Goal: Find specific page/section: Find specific page/section

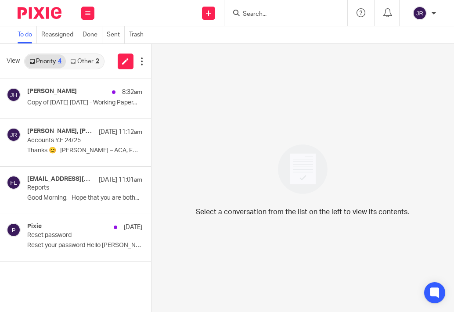
click at [294, 13] on input "Search" at bounding box center [281, 15] width 79 height 8
click at [250, 13] on input "Search" at bounding box center [281, 15] width 79 height 8
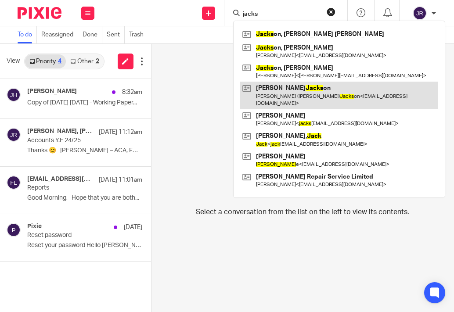
type input "jacks"
click at [336, 93] on link at bounding box center [339, 95] width 198 height 27
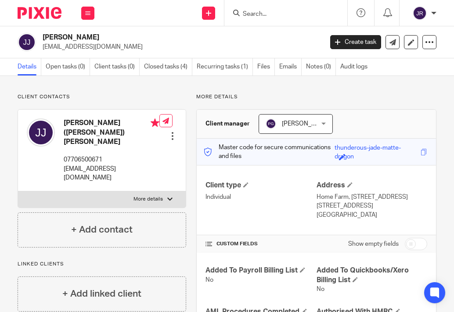
drag, startPoint x: 294, startPoint y: 18, endPoint x: 294, endPoint y: 14, distance: 4.8
click at [294, 17] on form at bounding box center [289, 12] width 94 height 11
click at [295, 14] on input "Search" at bounding box center [281, 15] width 79 height 8
click at [294, 14] on input "Search" at bounding box center [281, 15] width 79 height 8
type input "lor"
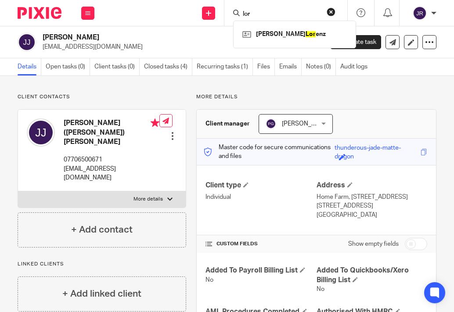
click at [333, 9] on button "reset" at bounding box center [331, 11] width 9 height 9
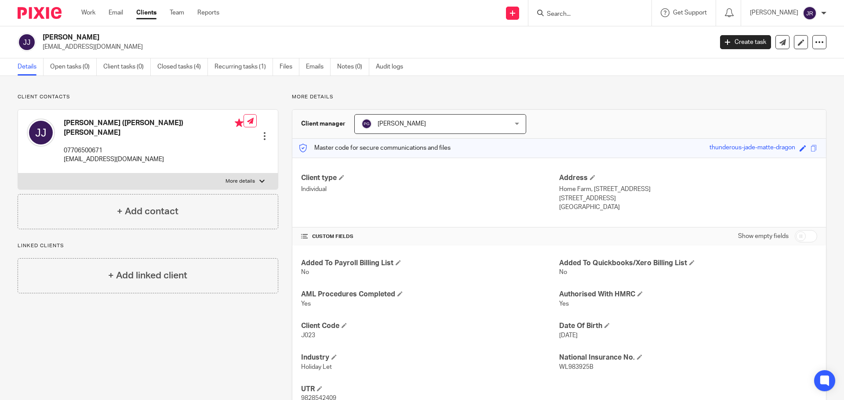
click at [152, 13] on link "Clients" at bounding box center [146, 12] width 20 height 9
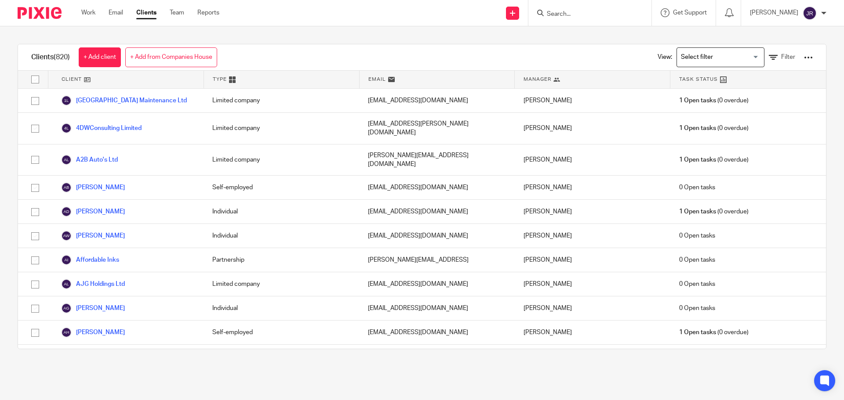
click at [680, 57] on input "Search for option" at bounding box center [718, 57] width 81 height 15
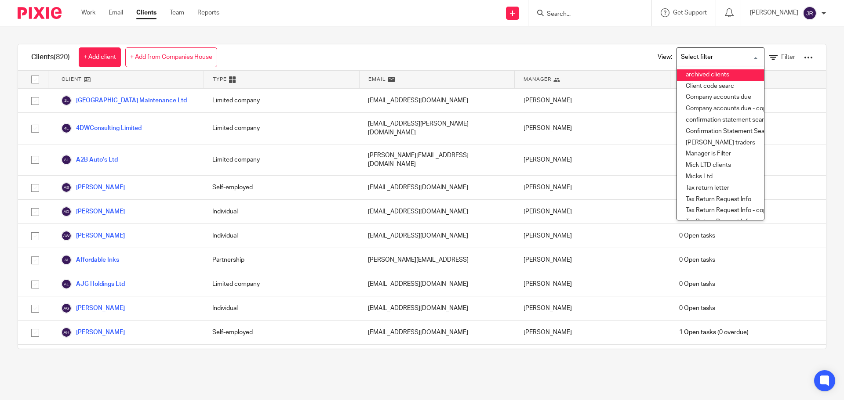
click at [683, 75] on li "archived clients" at bounding box center [720, 74] width 87 height 11
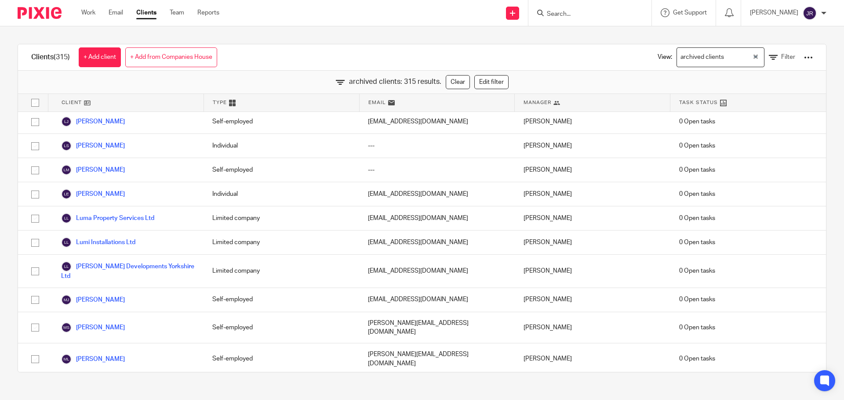
scroll to position [4174, 0]
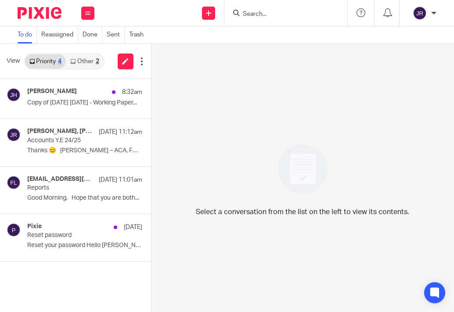
click at [284, 12] on input "Search" at bounding box center [281, 15] width 79 height 8
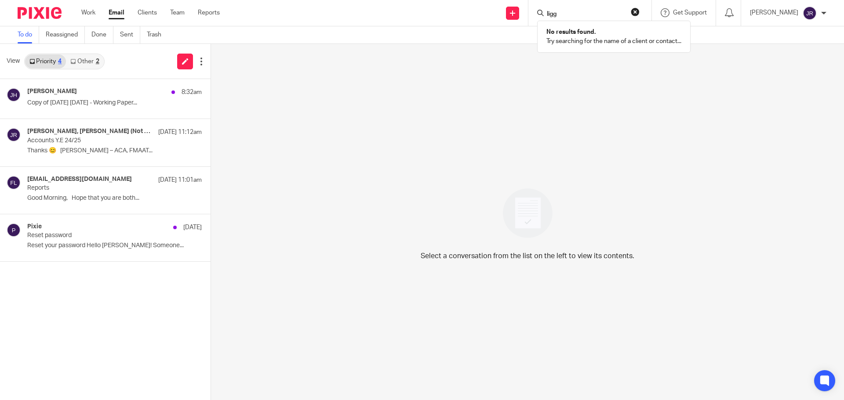
type input "ligg"
click at [158, 12] on ul "Work Email Clients Team Reports" at bounding box center [157, 12] width 152 height 9
click at [144, 8] on div "Work Email Clients Team Reports Work Email Clients Team Reports Settings" at bounding box center [152, 13] width 160 height 26
click at [138, 15] on link "Clients" at bounding box center [147, 12] width 19 height 9
click at [146, 16] on link "Clients" at bounding box center [147, 12] width 19 height 9
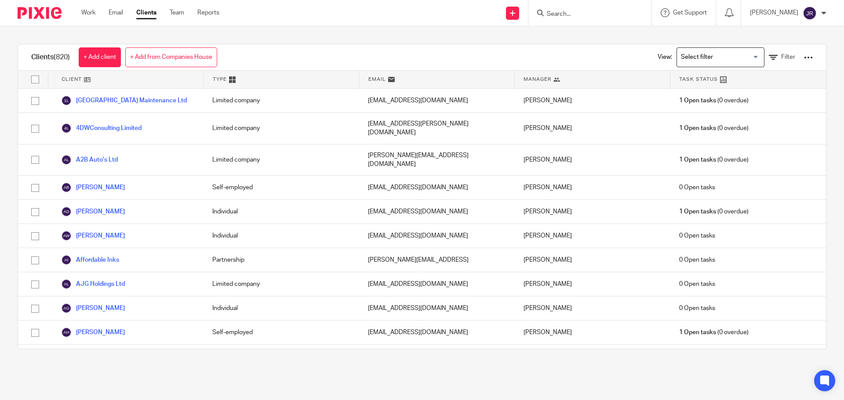
click at [699, 60] on input "Search for option" at bounding box center [718, 57] width 81 height 15
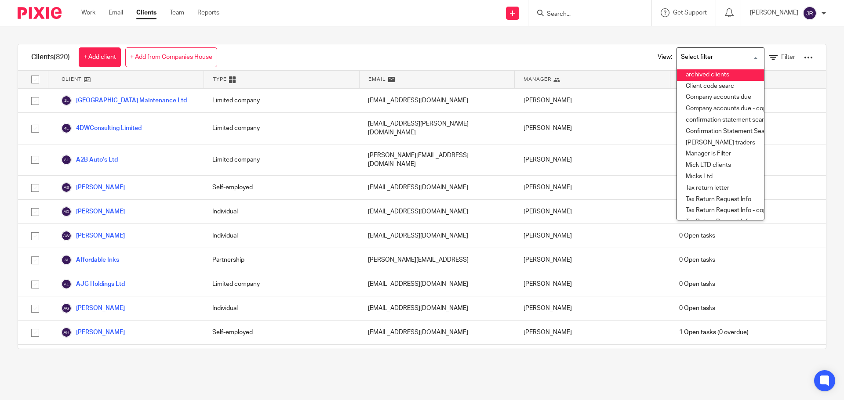
click at [685, 76] on li "archived clients" at bounding box center [720, 74] width 87 height 11
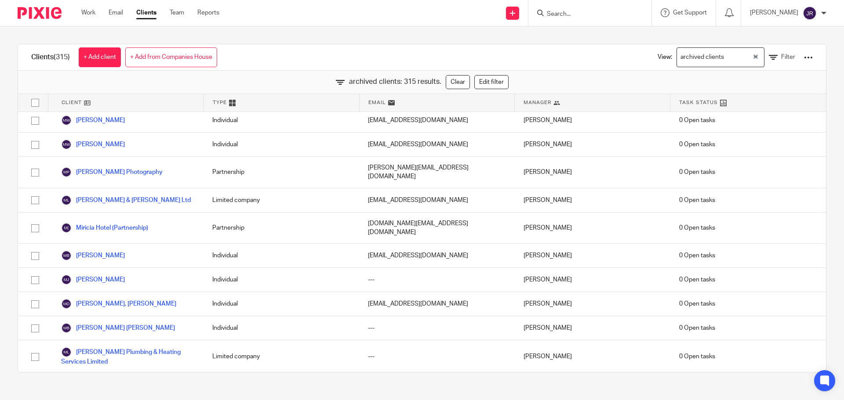
scroll to position [4833, 0]
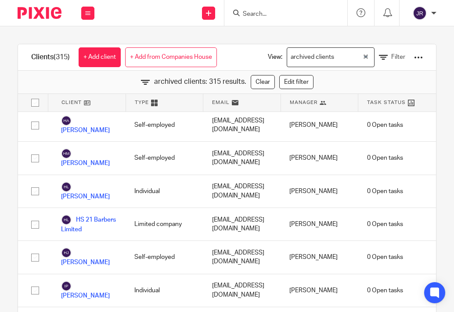
click at [265, 18] on input "Search" at bounding box center [281, 15] width 79 height 8
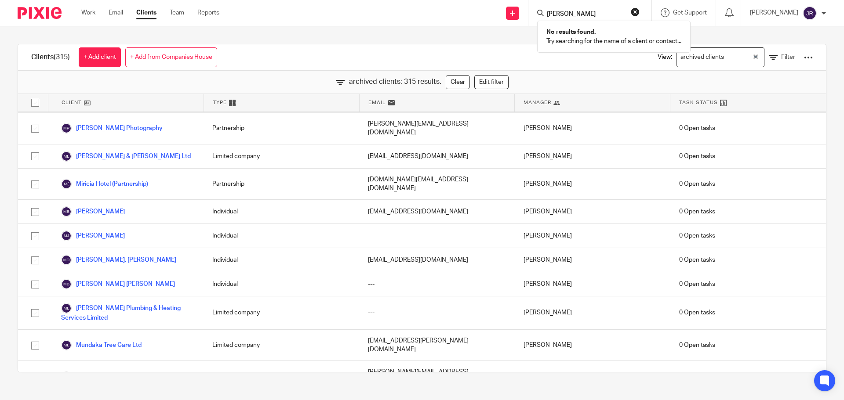
type input "[PERSON_NAME]"
click at [149, 16] on link "Clients" at bounding box center [146, 12] width 20 height 9
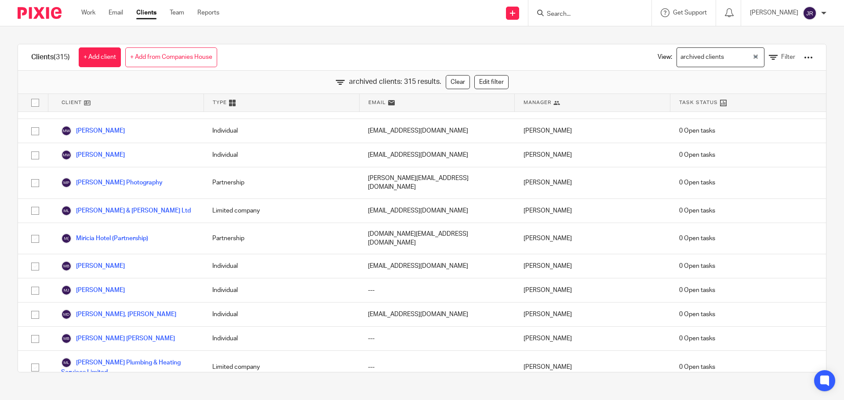
scroll to position [4839, 0]
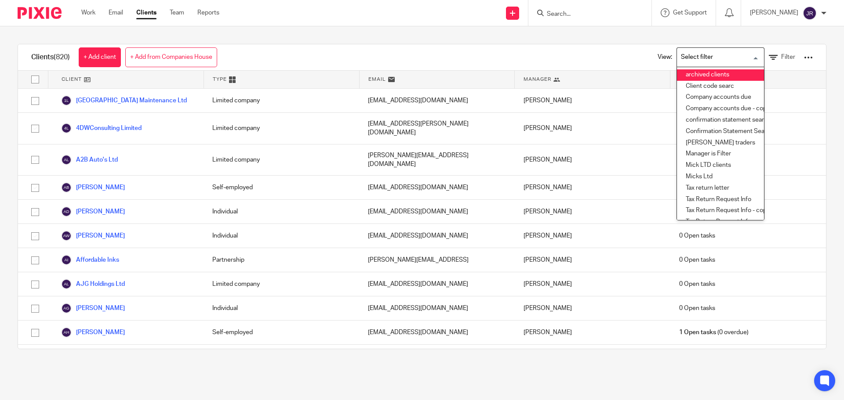
click at [679, 76] on li "archived clients" at bounding box center [720, 74] width 87 height 11
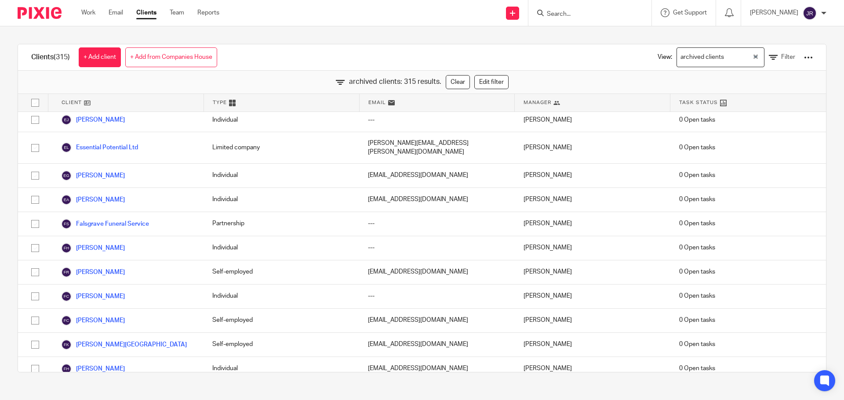
scroll to position [2197, 0]
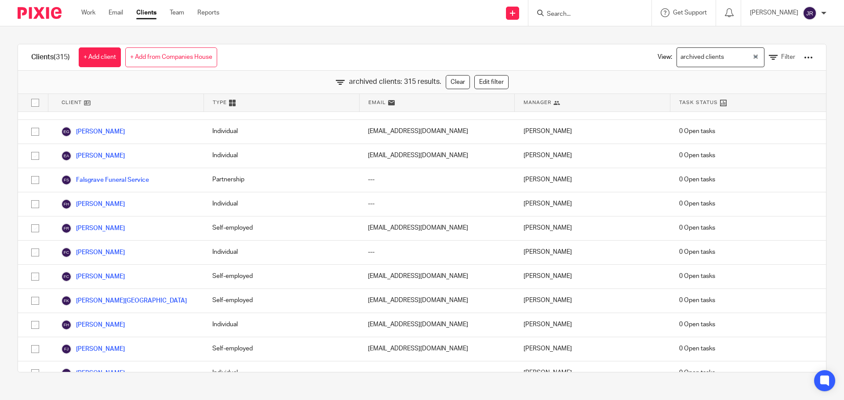
click at [587, 18] on input "Search" at bounding box center [585, 15] width 79 height 8
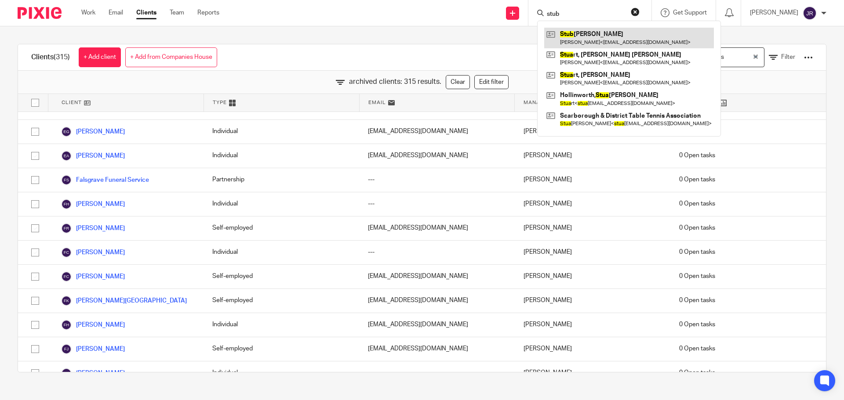
type input "stub"
click at [613, 32] on link at bounding box center [629, 38] width 170 height 20
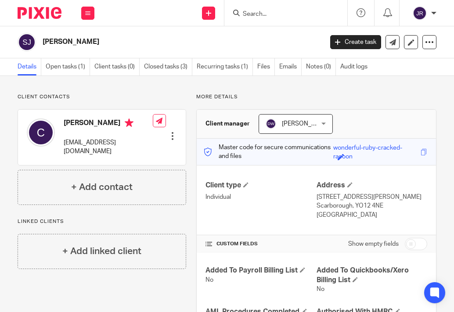
click at [256, 18] on form at bounding box center [289, 12] width 94 height 11
click at [267, 15] on input "Search" at bounding box center [281, 15] width 79 height 8
click at [268, 15] on input "Search" at bounding box center [281, 15] width 79 height 8
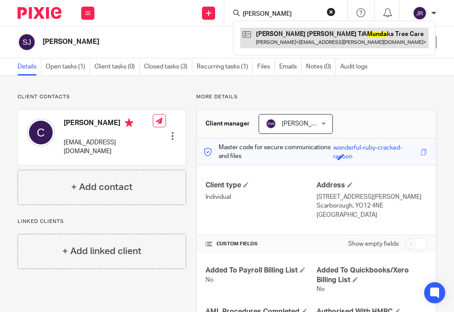
type input "[PERSON_NAME]"
click at [295, 31] on link at bounding box center [334, 38] width 188 height 20
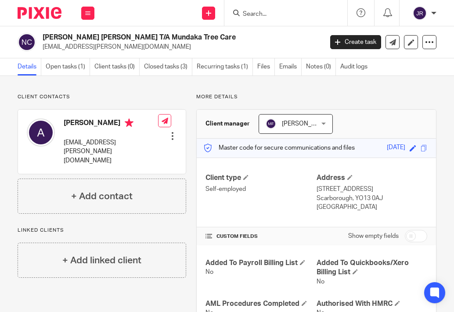
click at [249, 16] on input "Search" at bounding box center [281, 15] width 79 height 8
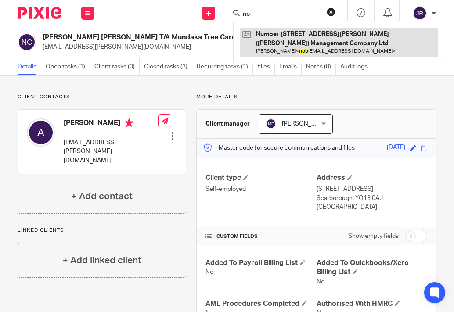
type input "n"
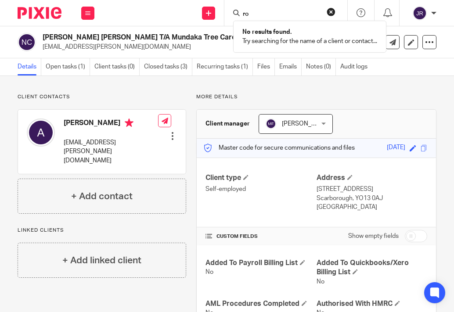
type input "r"
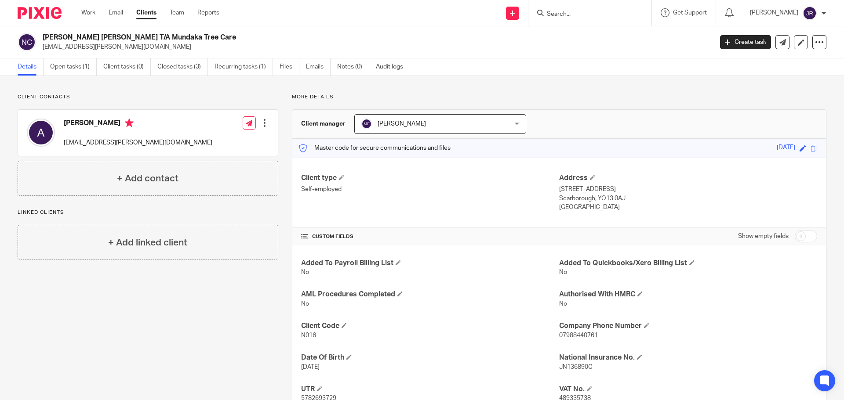
click at [144, 11] on link "Clients" at bounding box center [146, 12] width 20 height 9
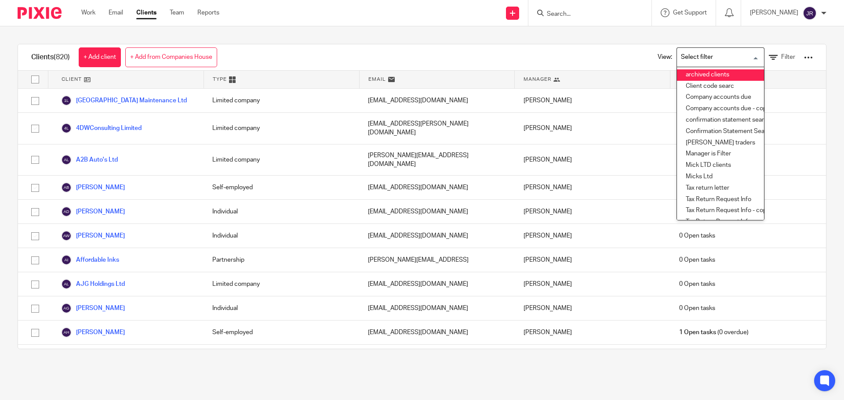
click at [693, 72] on li "archived clients" at bounding box center [720, 74] width 87 height 11
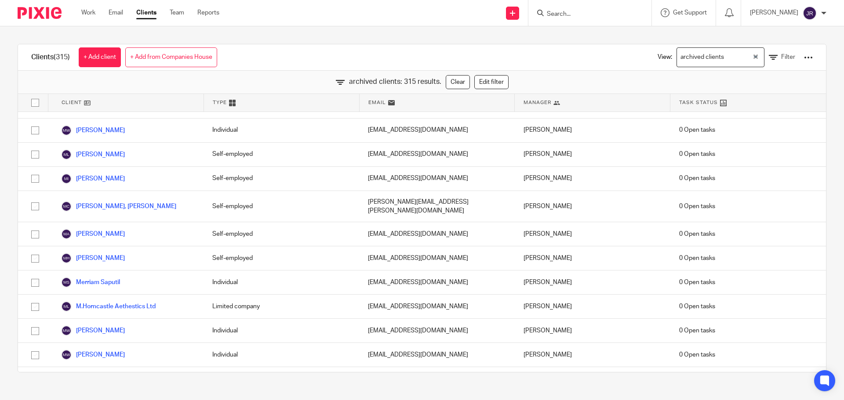
scroll to position [4596, 0]
